Goal: Navigation & Orientation: Find specific page/section

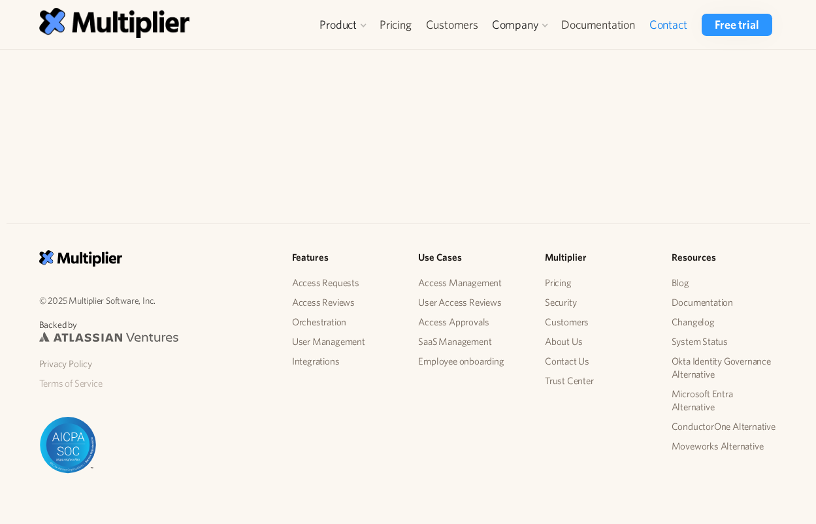
scroll to position [392, 0]
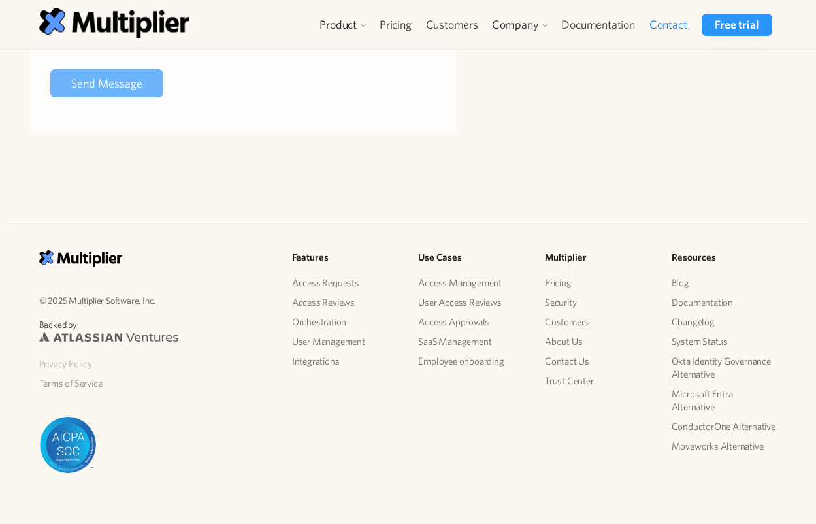
click at [49, 368] on link "Privacy Policy" at bounding box center [155, 364] width 232 height 20
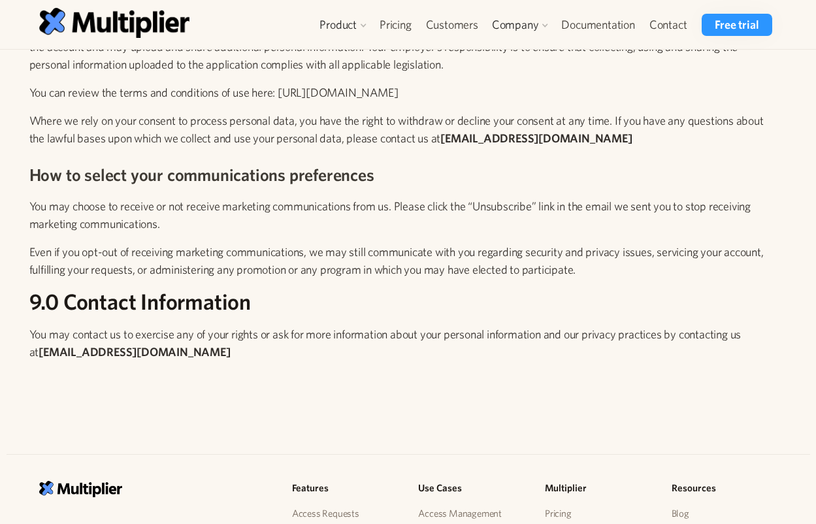
scroll to position [4344, 0]
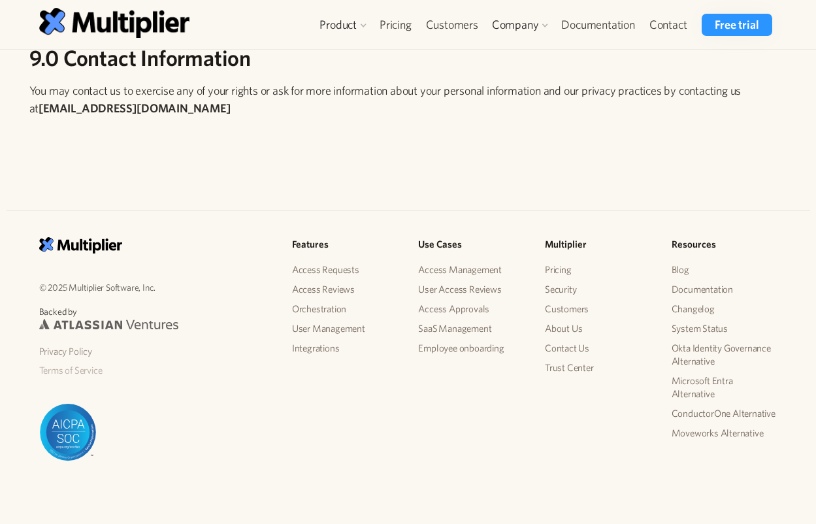
click at [88, 370] on link "Terms of Service" at bounding box center [155, 371] width 232 height 20
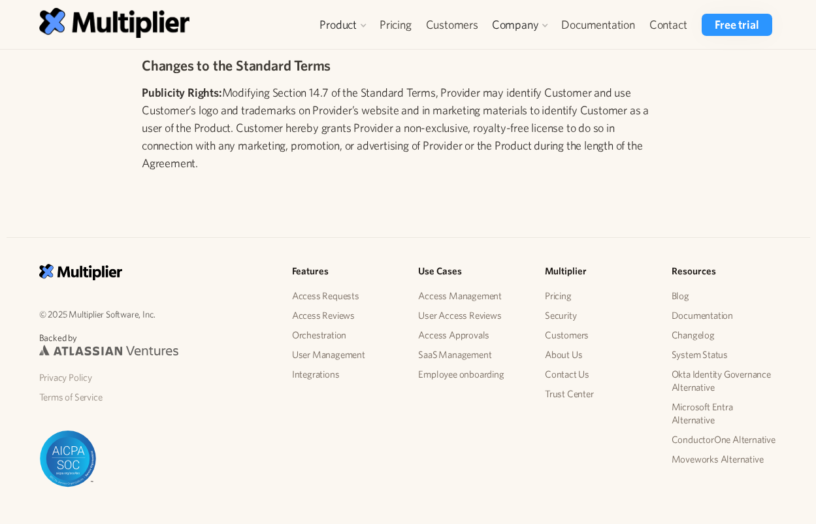
scroll to position [1547, 0]
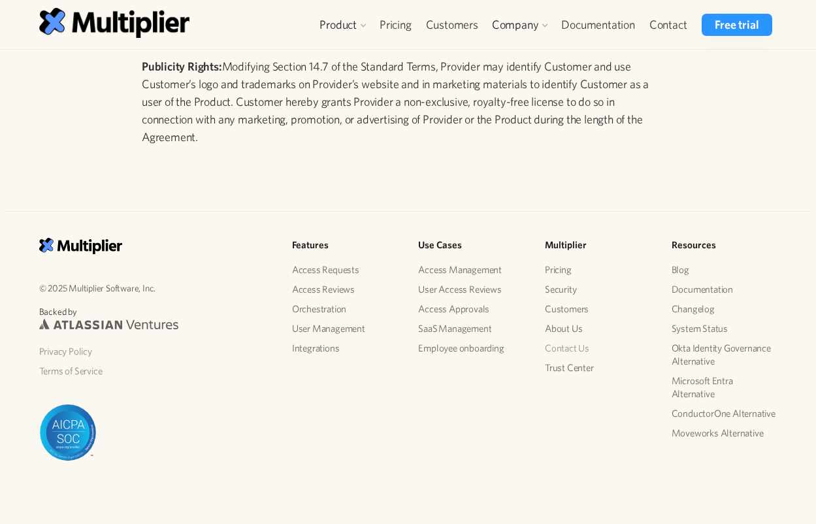
click at [553, 343] on link "Contact Us" at bounding box center [598, 349] width 106 height 20
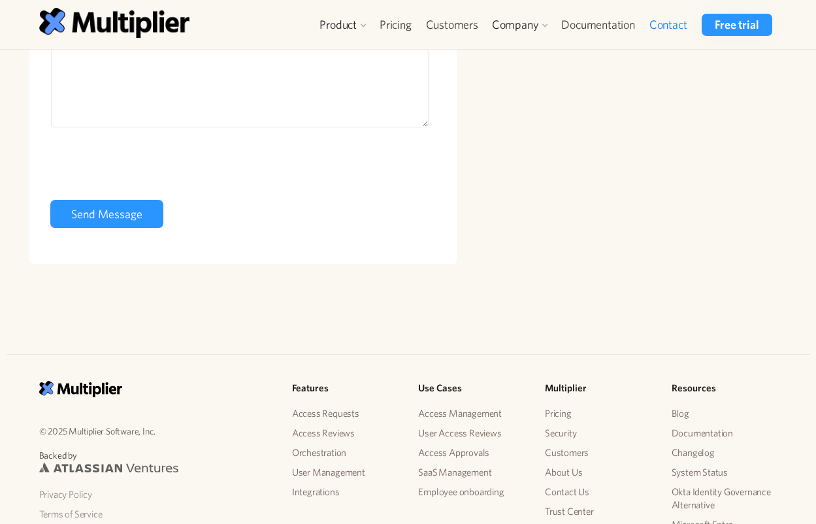
scroll to position [405, 0]
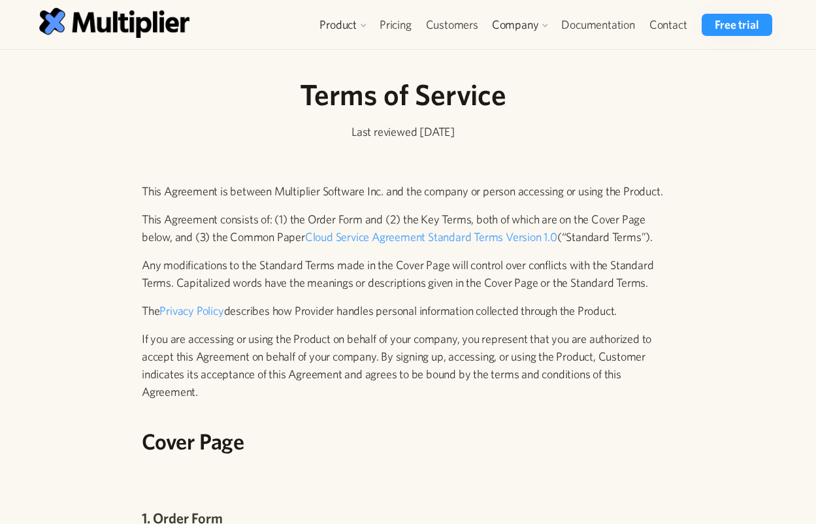
scroll to position [1547, 0]
